Goal: Contribute content

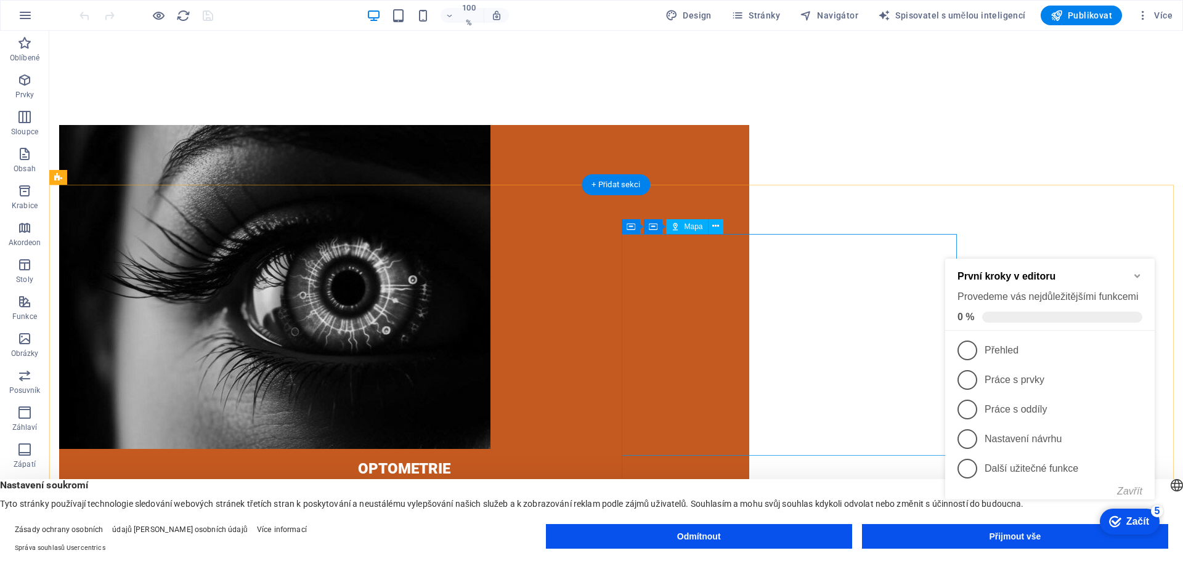
scroll to position [1602, 0]
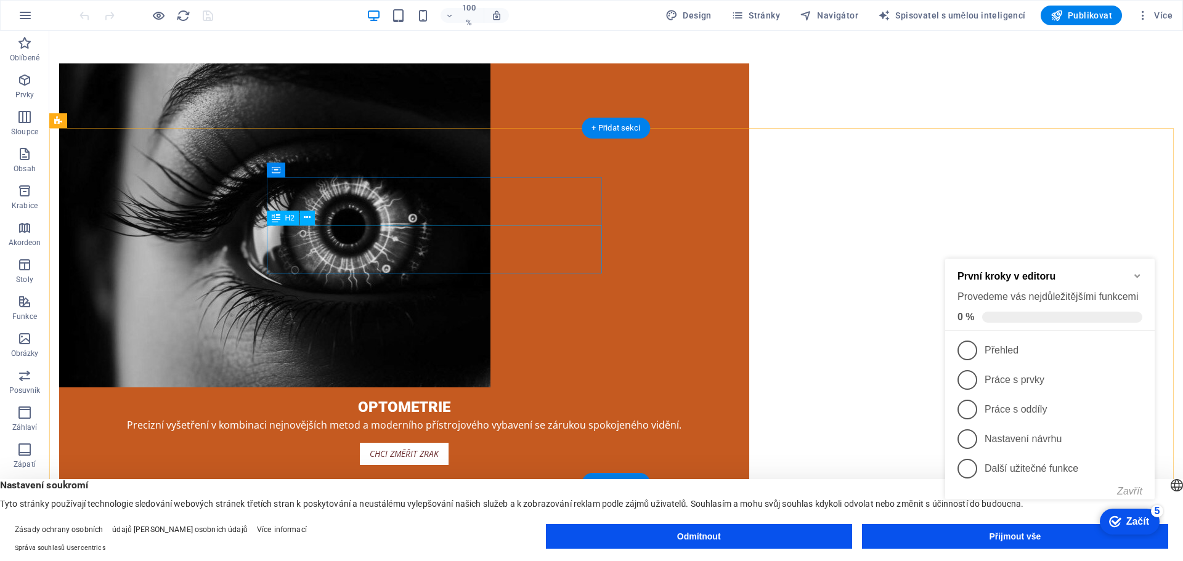
click div "checkmark Začít 5 První kroky v editoru Provedeme vás nejdůležitějšími funkcemi…"
click at [800, 346] on icon at bounding box center [1138, 350] width 10 height 10
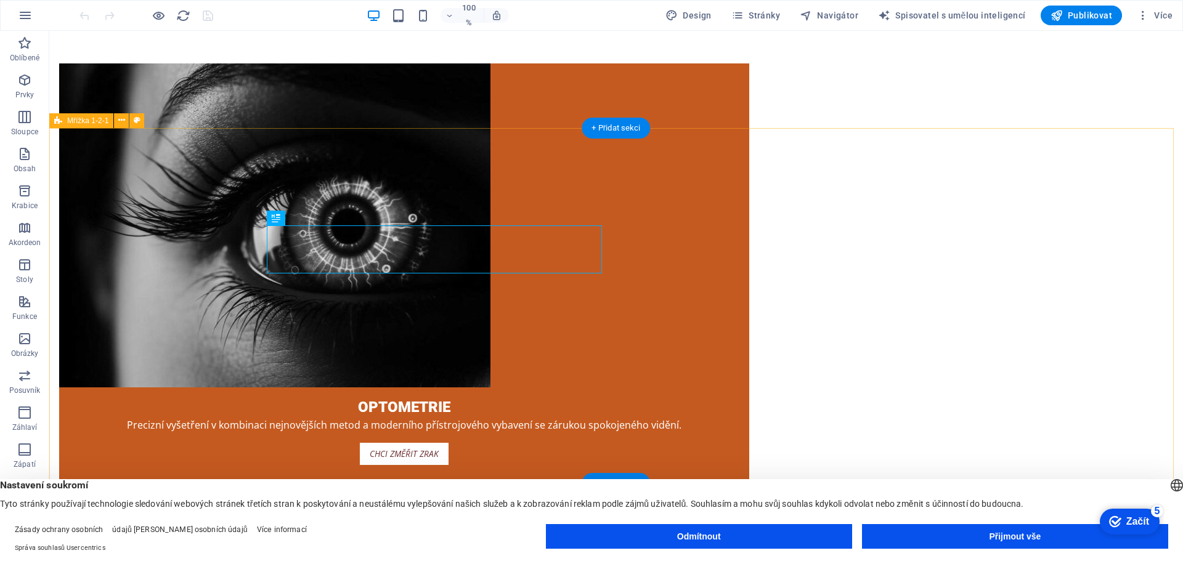
scroll to position [0, 0]
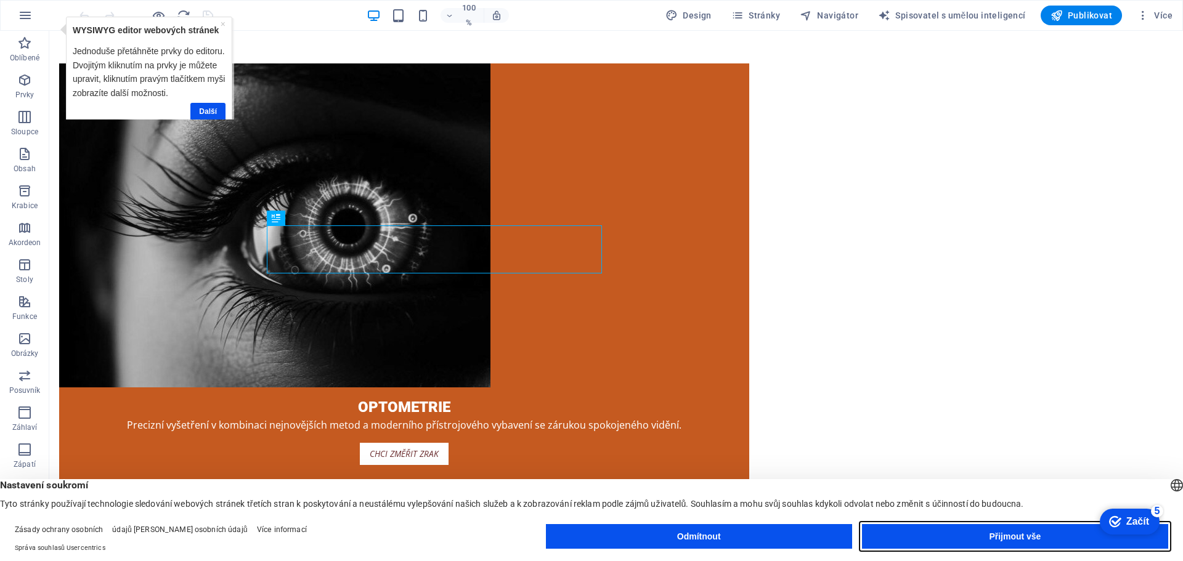
click at [800, 534] on font "Přijmout vše" at bounding box center [1015, 537] width 52 height 10
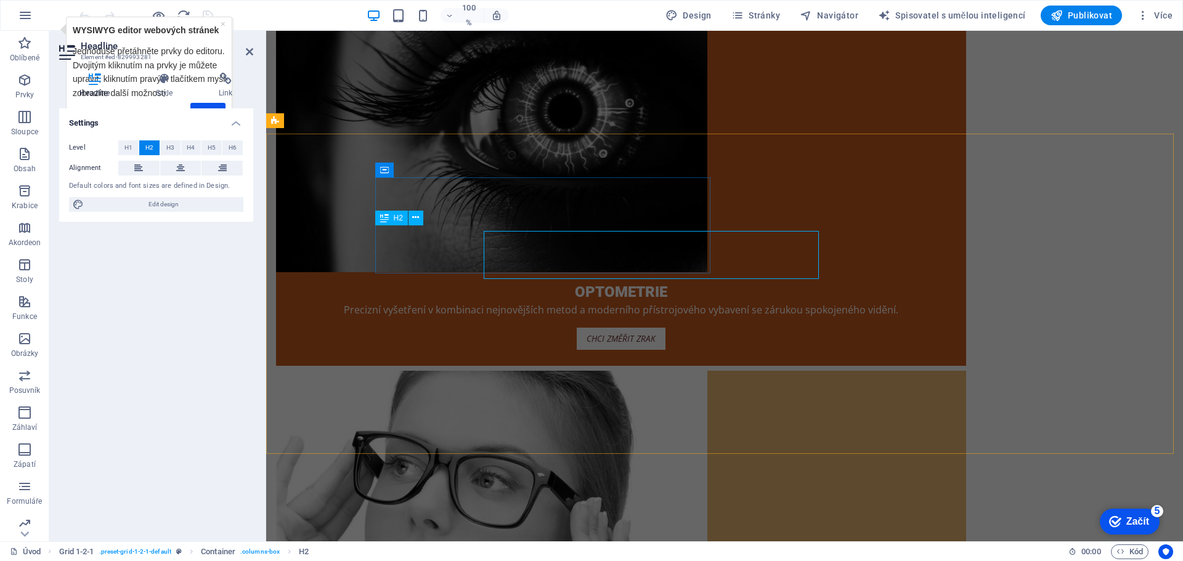
scroll to position [1597, 0]
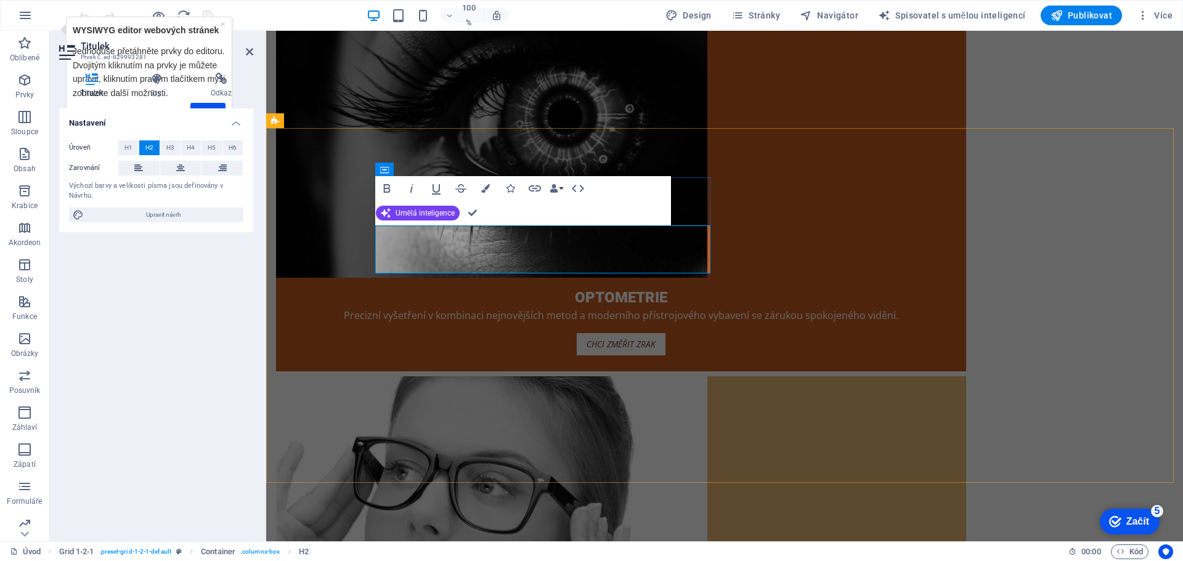
drag, startPoint x: 481, startPoint y: 240, endPoint x: 381, endPoint y: 249, distance: 100.9
drag, startPoint x: 473, startPoint y: 263, endPoint x: 483, endPoint y: 274, distance: 15.3
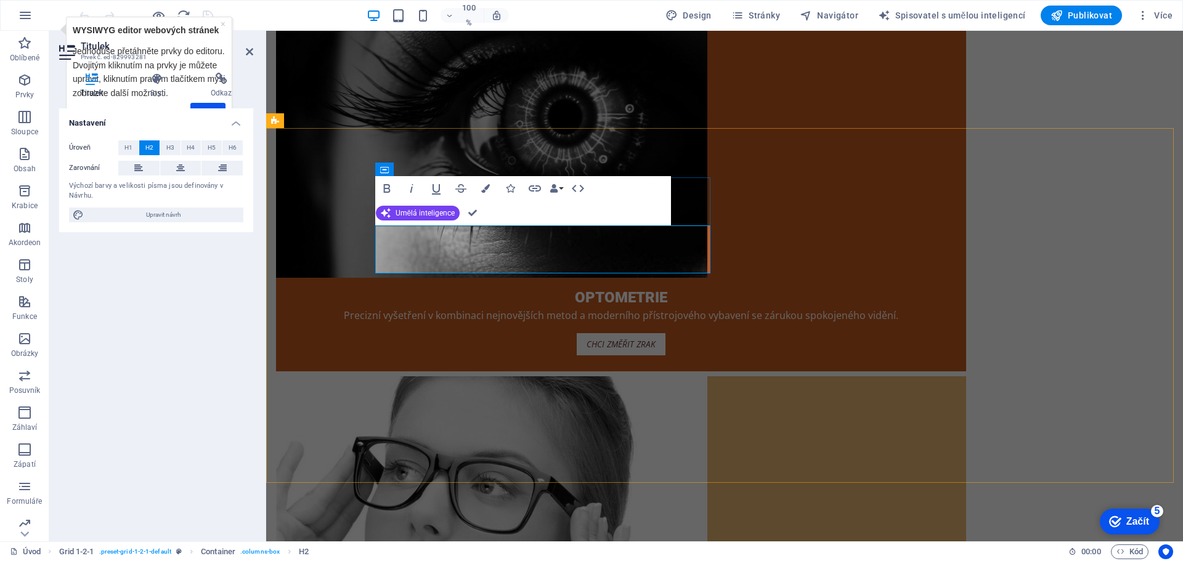
drag, startPoint x: 519, startPoint y: 263, endPoint x: 658, endPoint y: 261, distance: 138.7
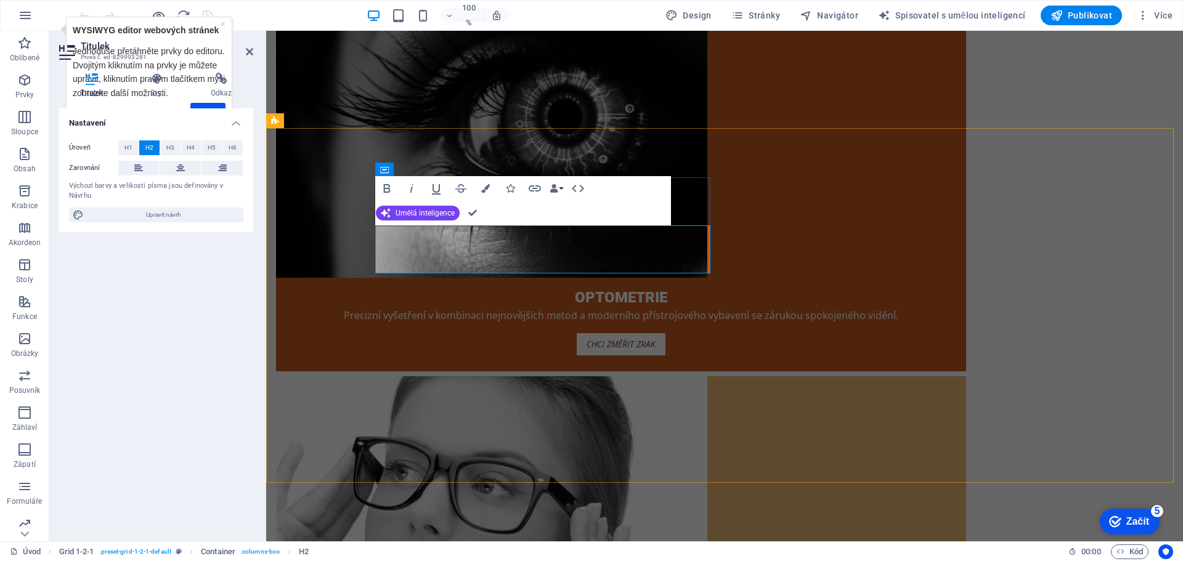
click at [800, 18] on font "Publikovat" at bounding box center [1090, 15] width 44 height 10
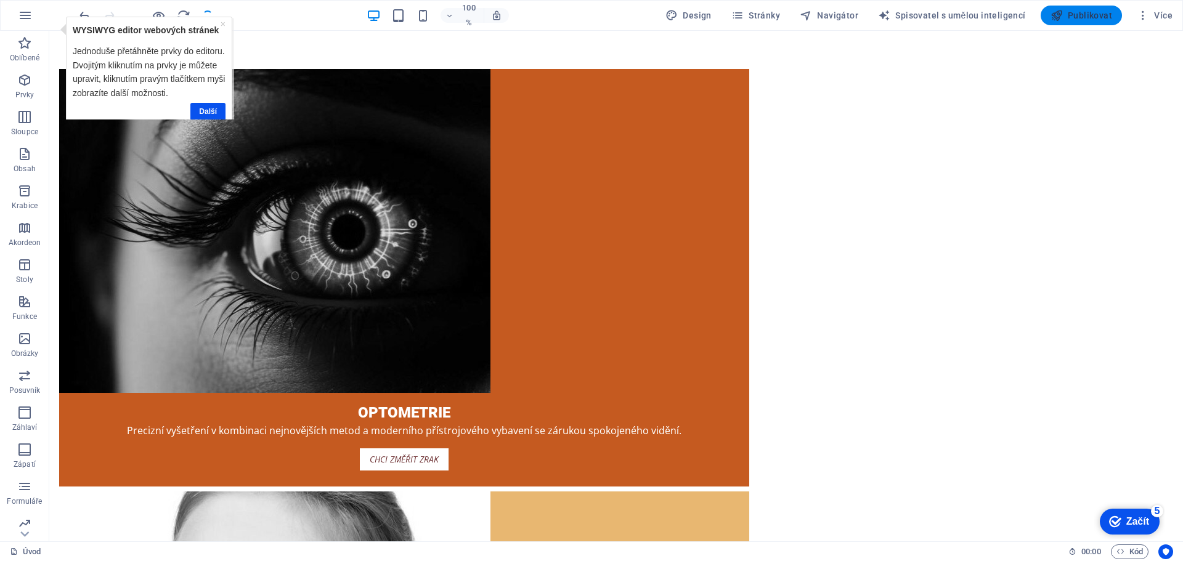
scroll to position [1602, 0]
